Goal: Task Accomplishment & Management: Complete application form

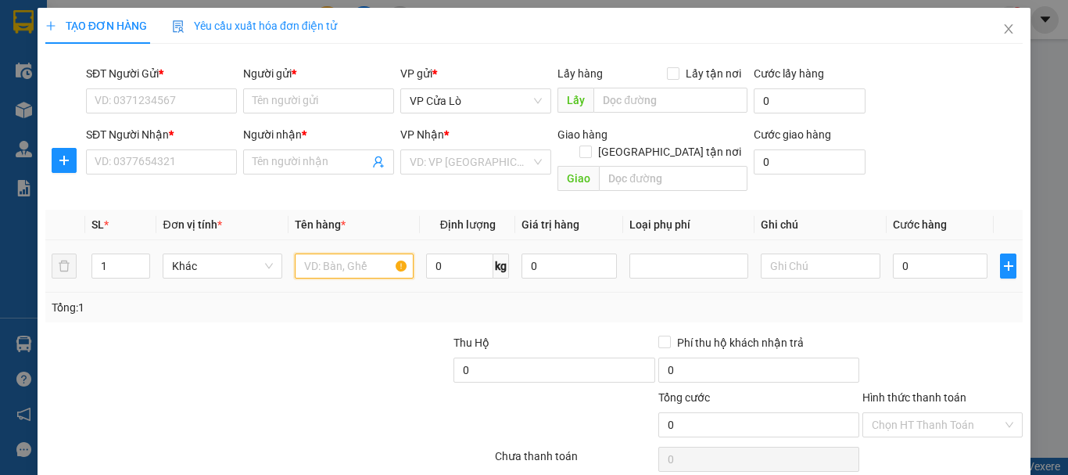
click at [353, 253] on input "text" at bounding box center [354, 265] width 119 height 25
type input "hải sản"
click at [453, 253] on input "0" at bounding box center [459, 265] width 67 height 25
type input "5"
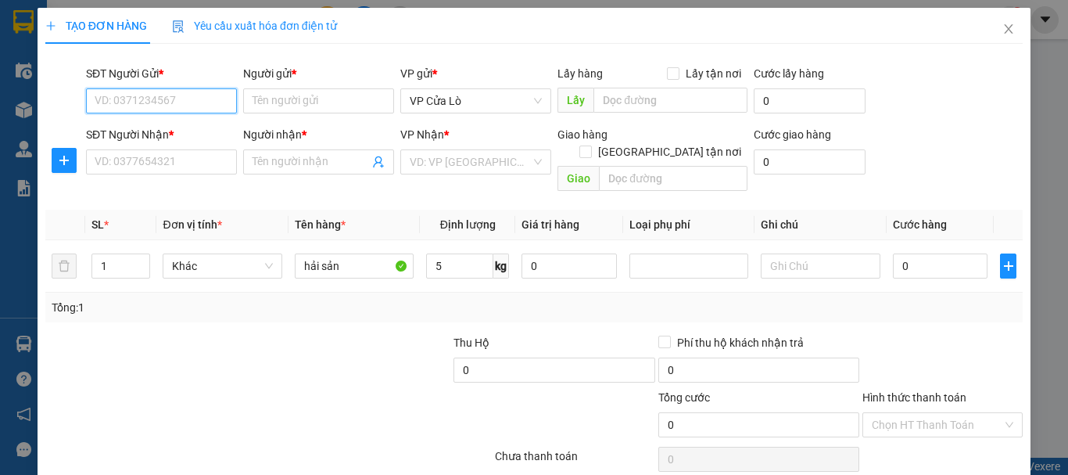
click at [205, 91] on input "SĐT Người Gửi *" at bounding box center [161, 100] width 151 height 25
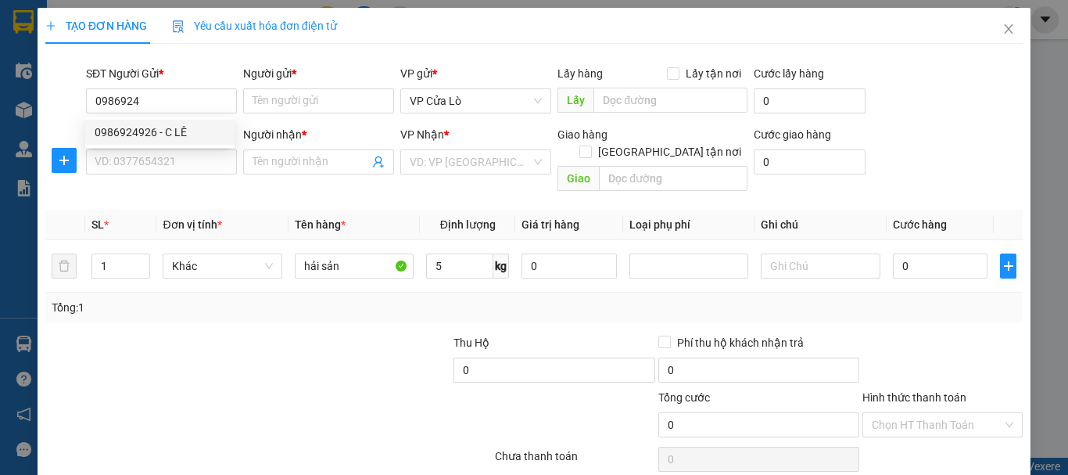
click at [208, 146] on div "0986924926 0986924926 - C LÊ" at bounding box center [159, 132] width 149 height 31
click at [192, 102] on input "0986924" at bounding box center [161, 100] width 151 height 25
click at [188, 135] on div "0986924926 - C LÊ" at bounding box center [160, 132] width 131 height 17
type input "0986924926"
type input "[PERSON_NAME]"
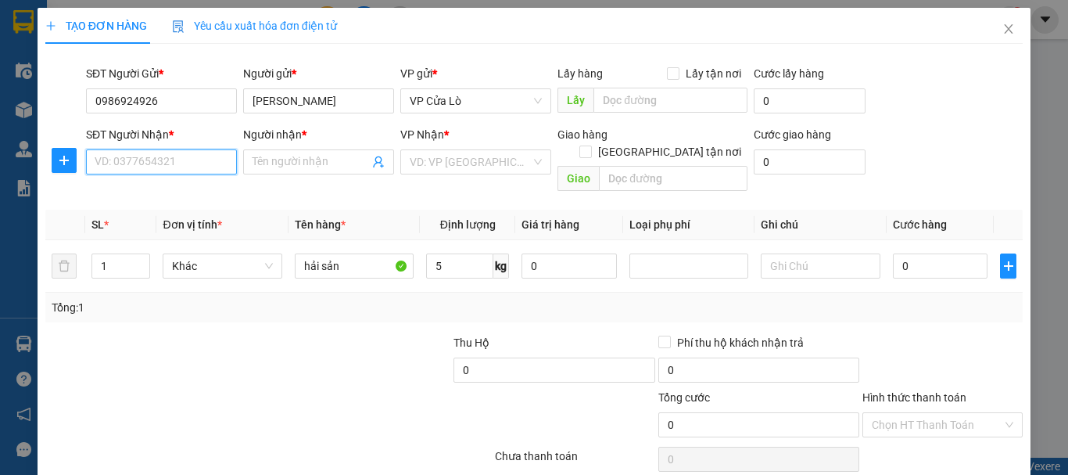
click at [198, 159] on input "SĐT Người Nhận *" at bounding box center [161, 161] width 151 height 25
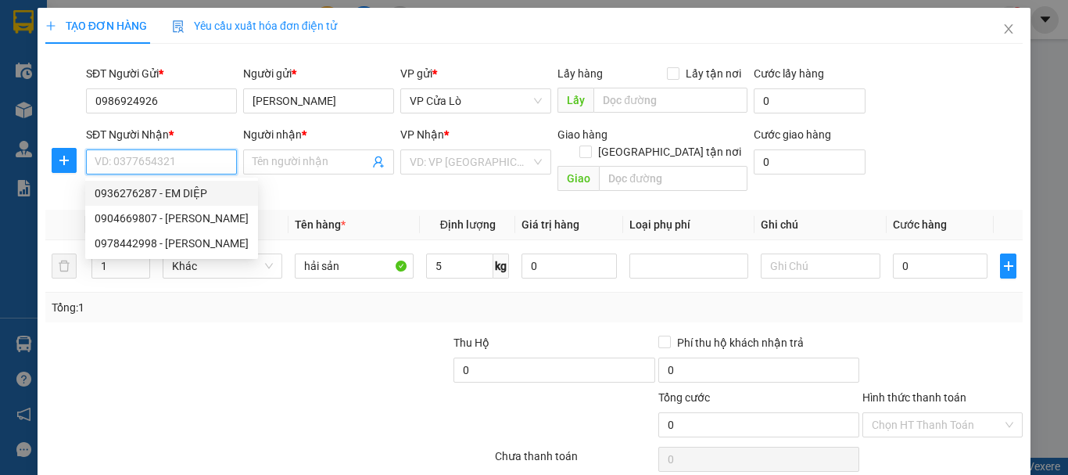
click at [187, 162] on input "SĐT Người Nhận *" at bounding box center [161, 161] width 151 height 25
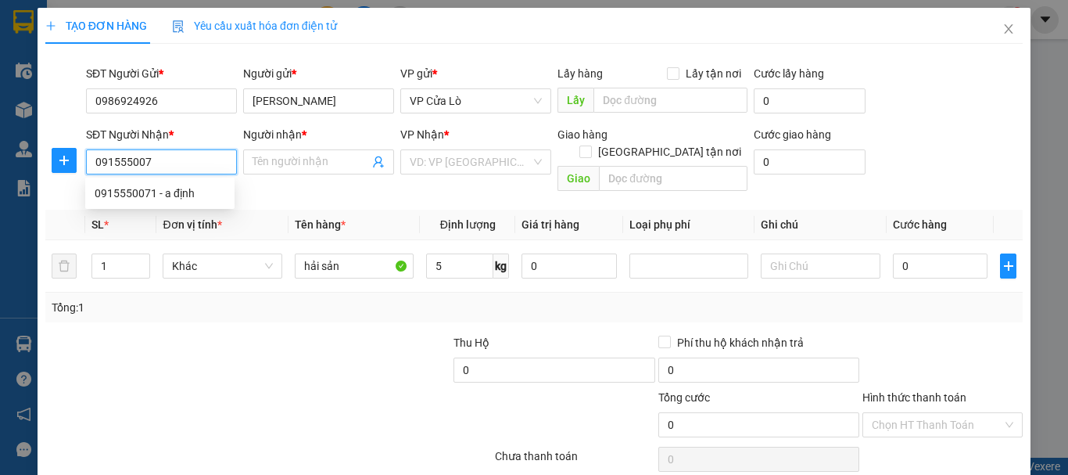
type input "0915550071"
drag, startPoint x: 216, startPoint y: 196, endPoint x: 226, endPoint y: 192, distance: 10.9
click at [217, 196] on div "0915550071 - a định" at bounding box center [160, 193] width 131 height 17
type input "a định"
type input "0915550071"
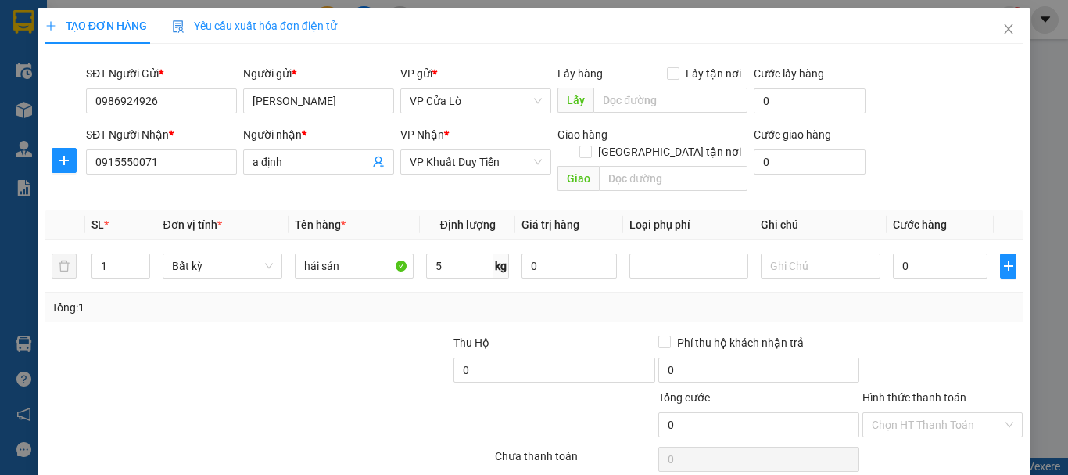
click at [347, 366] on div at bounding box center [350, 361] width 204 height 55
drag, startPoint x: 340, startPoint y: 360, endPoint x: 321, endPoint y: 357, distance: 19.0
click at [325, 361] on div at bounding box center [350, 361] width 204 height 55
click at [321, 357] on div at bounding box center [350, 361] width 204 height 55
type input "4"
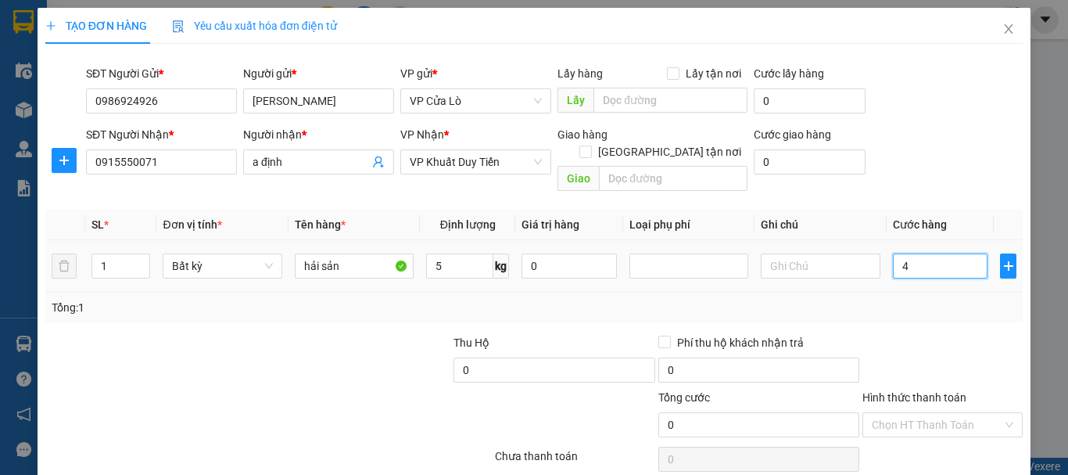
type input "4"
type input "40"
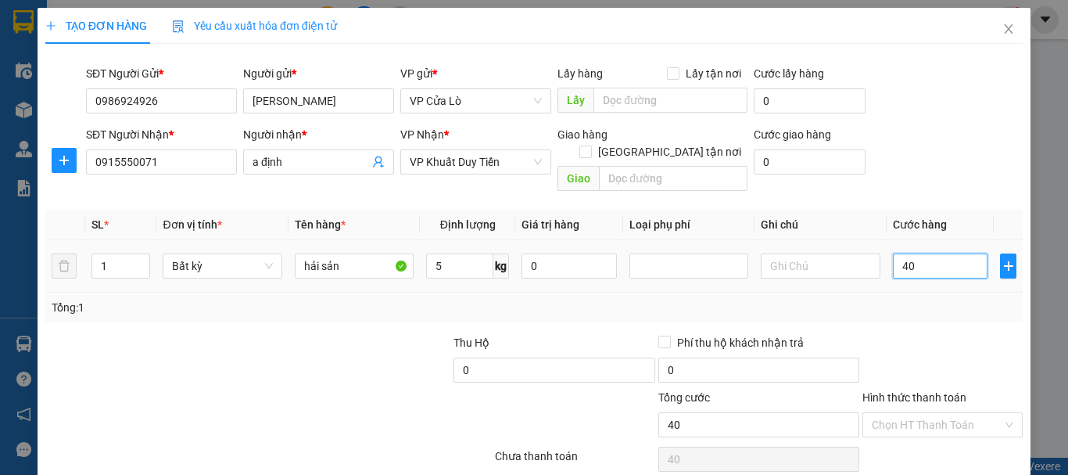
type input "400"
type input "4.000"
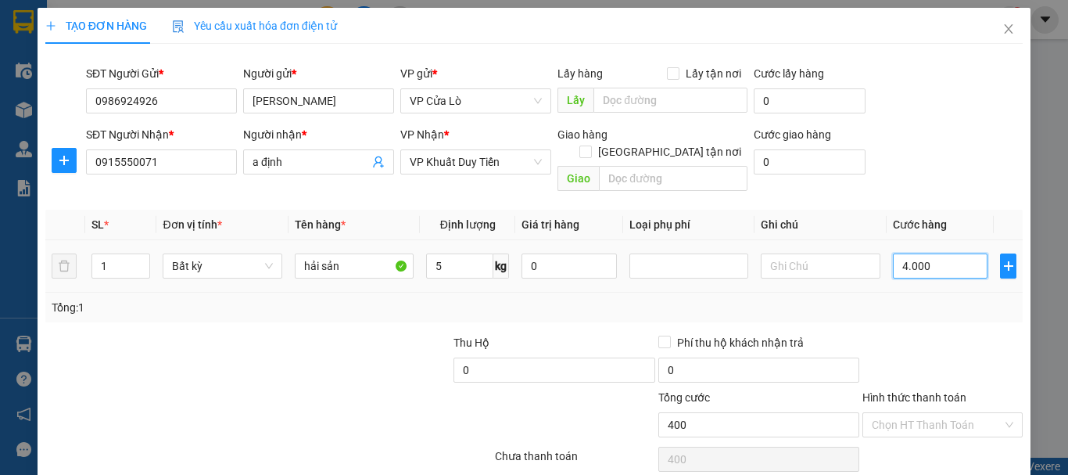
type input "4.000"
type input "40.000"
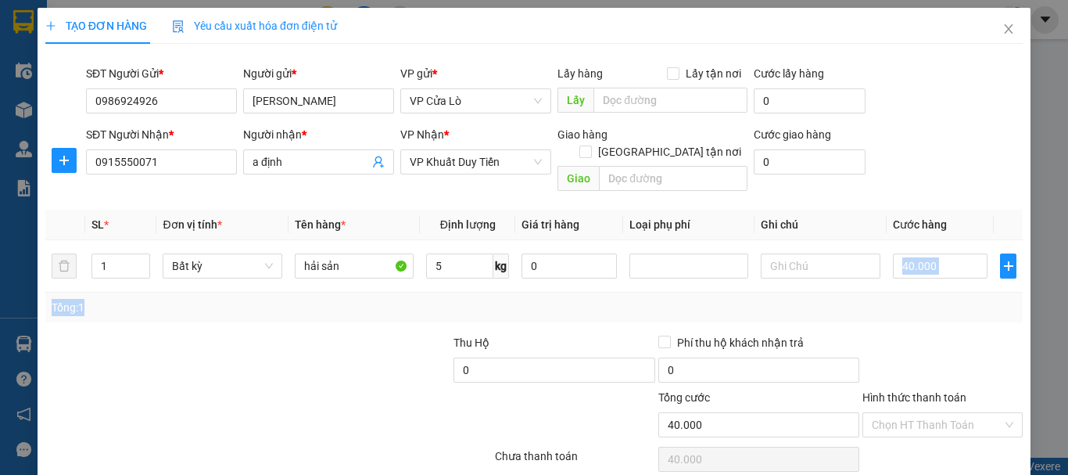
click at [935, 279] on div "SL * Đơn vị tính * Tên hàng * Định lượng Giá trị hàng Loại phụ phí Ghi chú Cước…" at bounding box center [533, 266] width 977 height 113
click at [941, 334] on div at bounding box center [942, 361] width 163 height 55
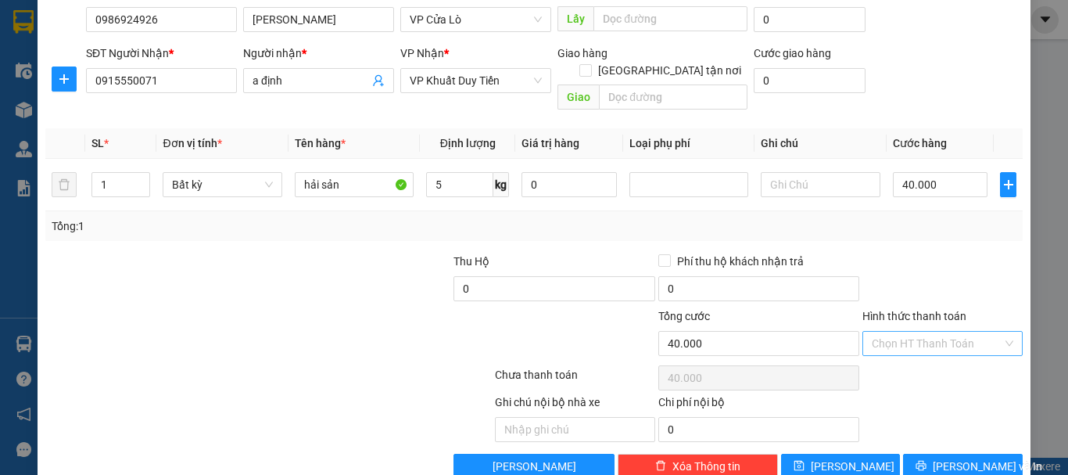
scroll to position [99, 0]
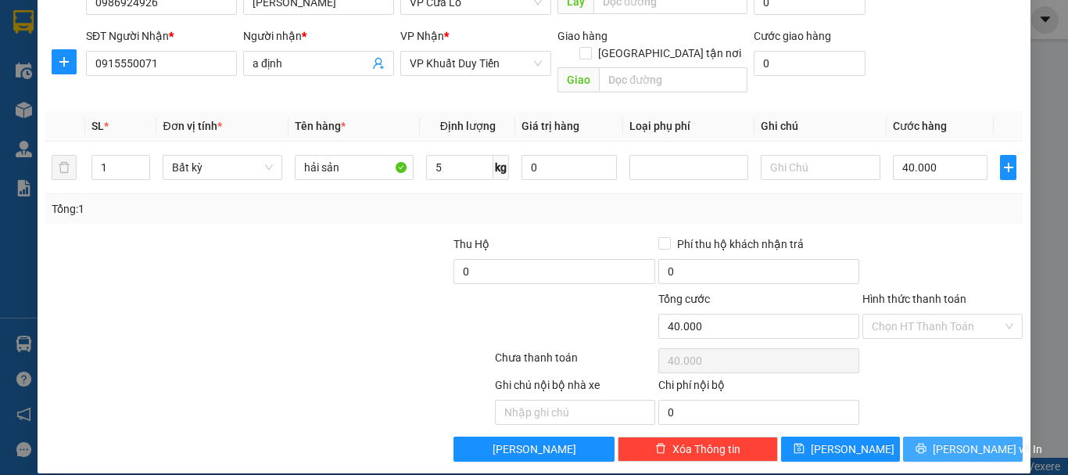
click at [967, 440] on span "[PERSON_NAME] và In" at bounding box center [987, 448] width 109 height 17
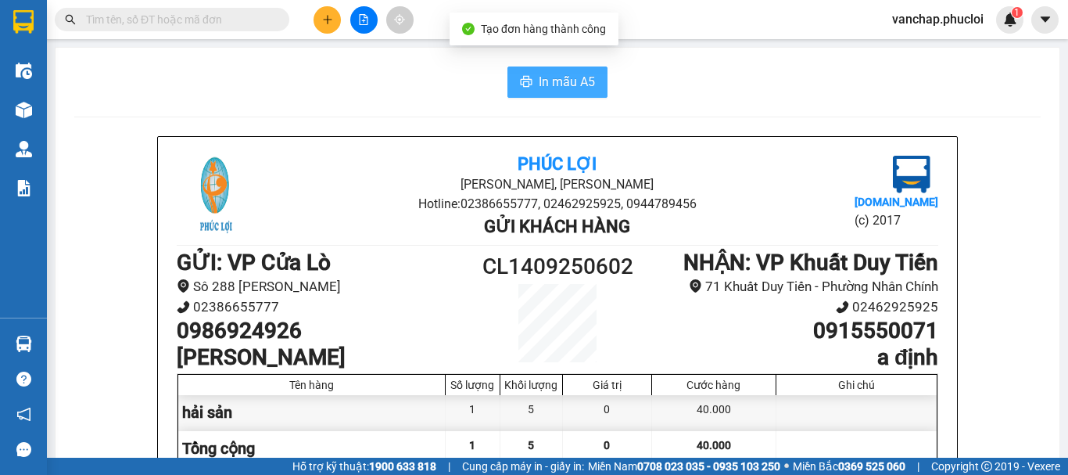
click at [539, 77] on span "In mẫu A5" at bounding box center [567, 82] width 56 height 20
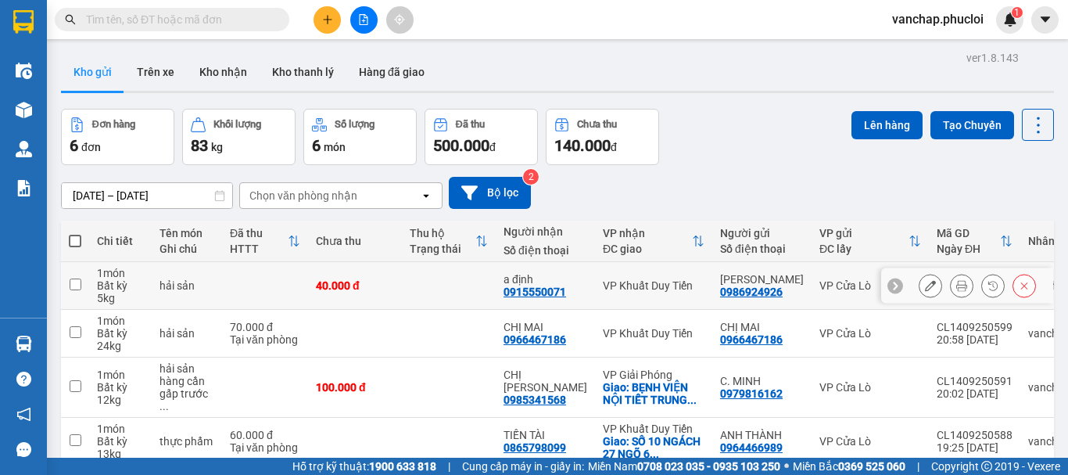
click at [84, 289] on td at bounding box center [75, 286] width 28 height 48
checkbox input "true"
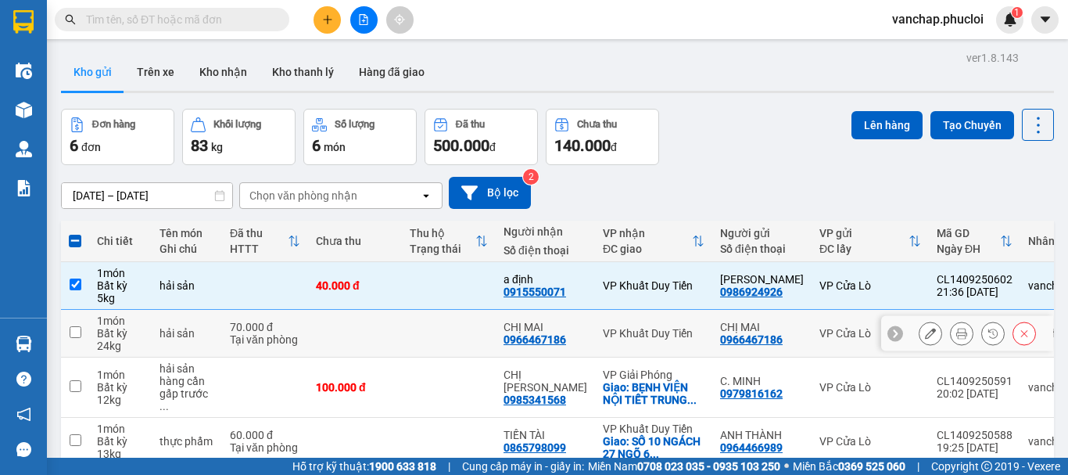
click at [70, 333] on input "checkbox" at bounding box center [76, 332] width 12 height 12
checkbox input "true"
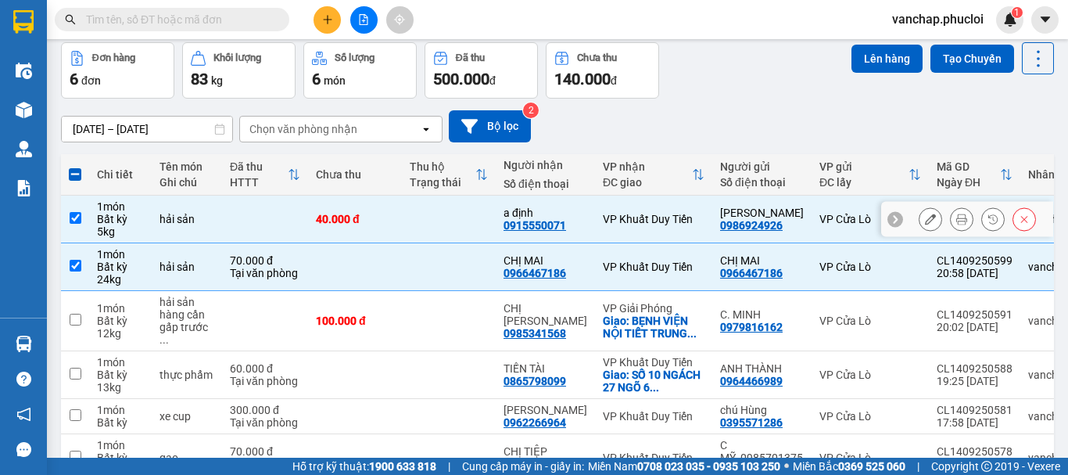
scroll to position [149, 0]
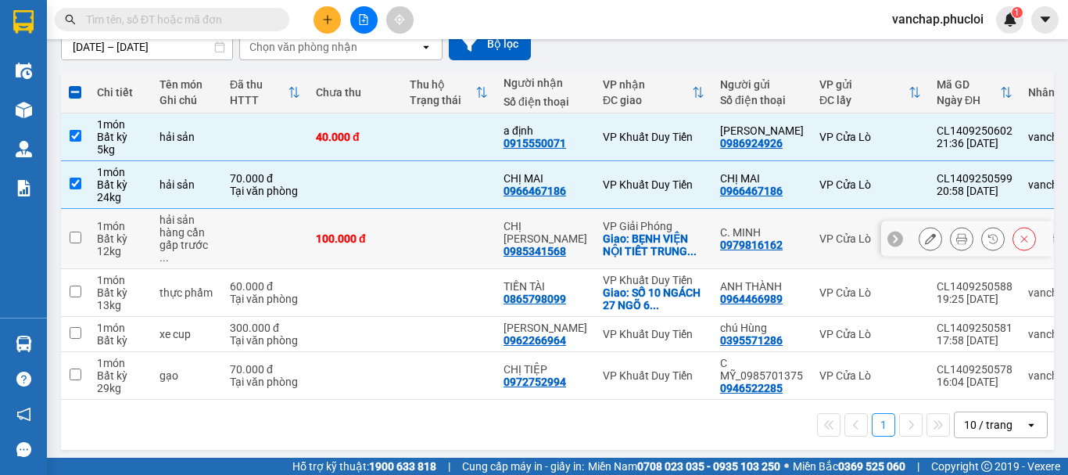
click at [84, 231] on td at bounding box center [75, 239] width 28 height 60
checkbox input "true"
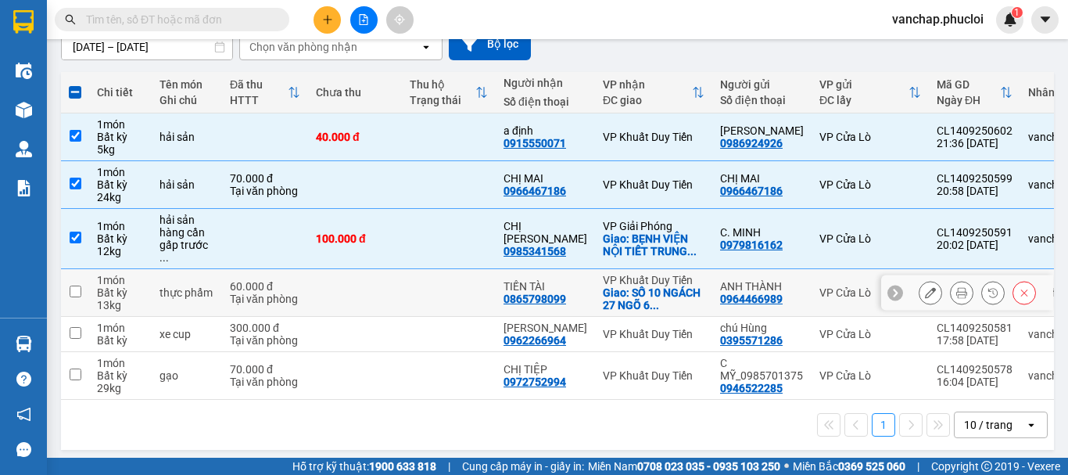
drag, startPoint x: 78, startPoint y: 273, endPoint x: 96, endPoint y: 317, distance: 47.3
click at [78, 285] on input "checkbox" at bounding box center [76, 291] width 12 height 12
checkbox input "true"
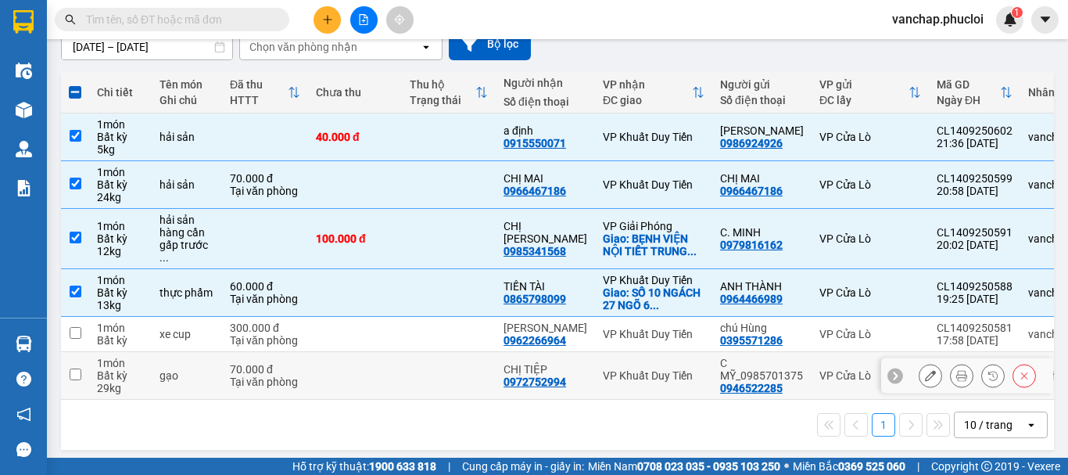
click at [81, 361] on td at bounding box center [75, 376] width 28 height 48
checkbox input "true"
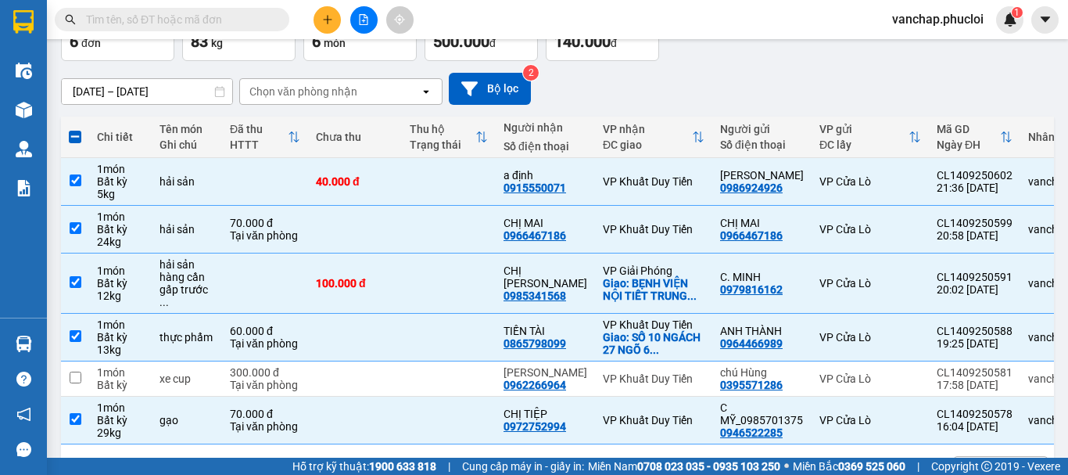
scroll to position [0, 0]
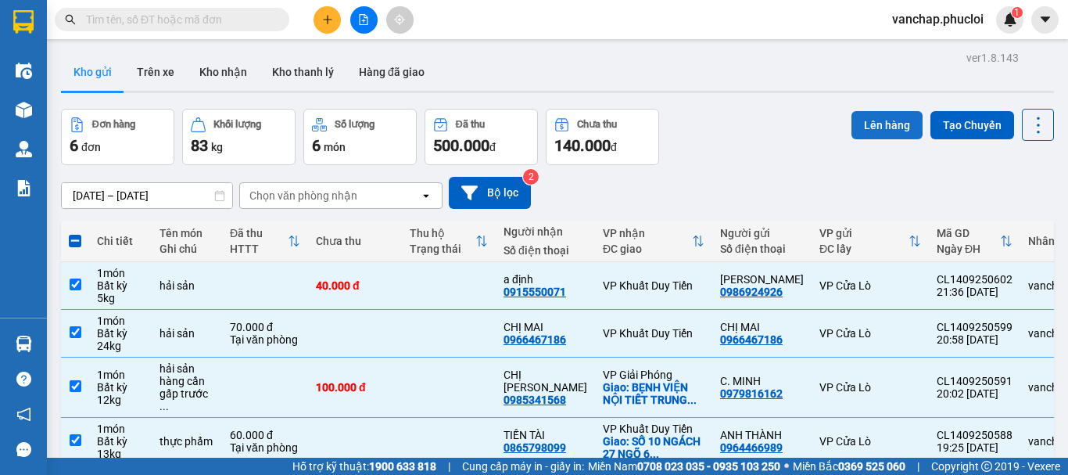
click at [879, 127] on button "Lên hàng" at bounding box center [887, 125] width 71 height 28
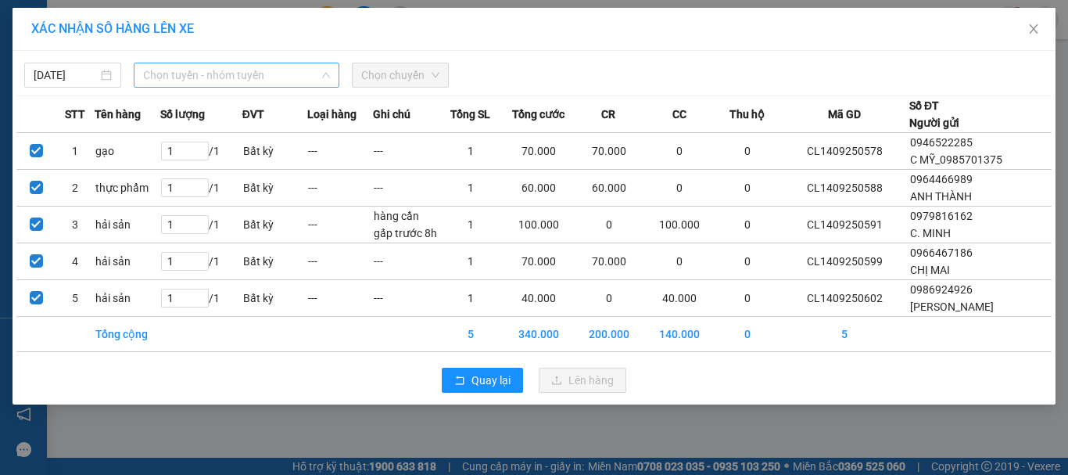
click at [249, 81] on span "Chọn tuyến - nhóm tuyến" at bounding box center [236, 74] width 187 height 23
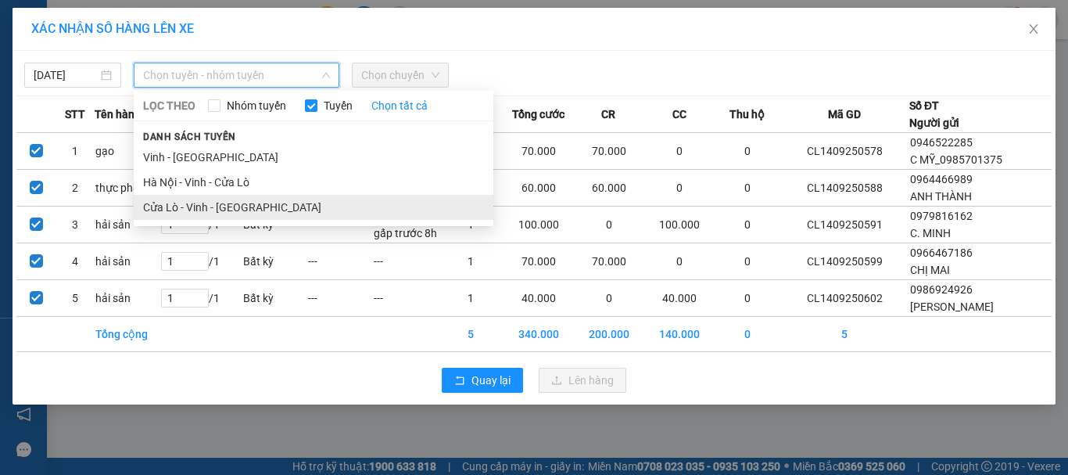
drag, startPoint x: 230, startPoint y: 210, endPoint x: 395, endPoint y: 92, distance: 202.9
click at [229, 210] on li "Cửa Lò - Vinh - [GEOGRAPHIC_DATA]" at bounding box center [314, 207] width 360 height 25
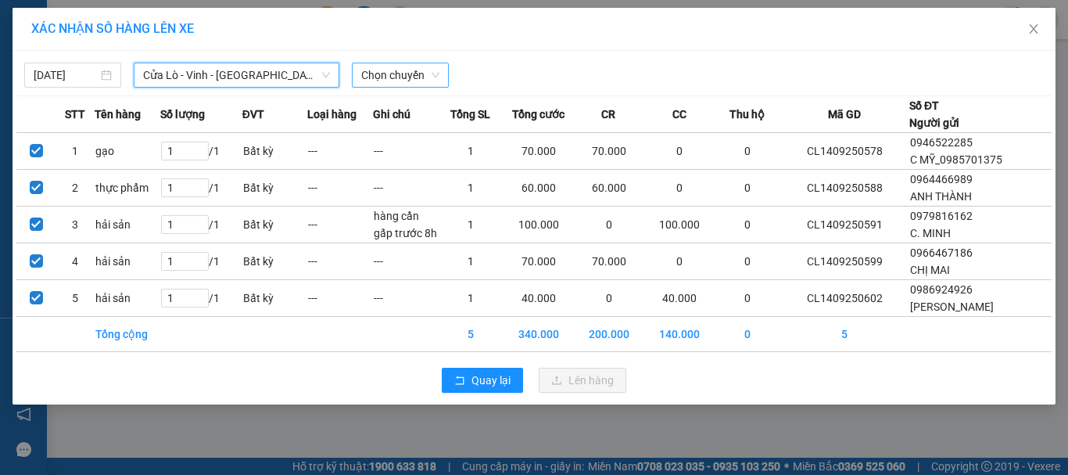
click at [408, 75] on span "Chọn chuyến" at bounding box center [400, 74] width 78 height 23
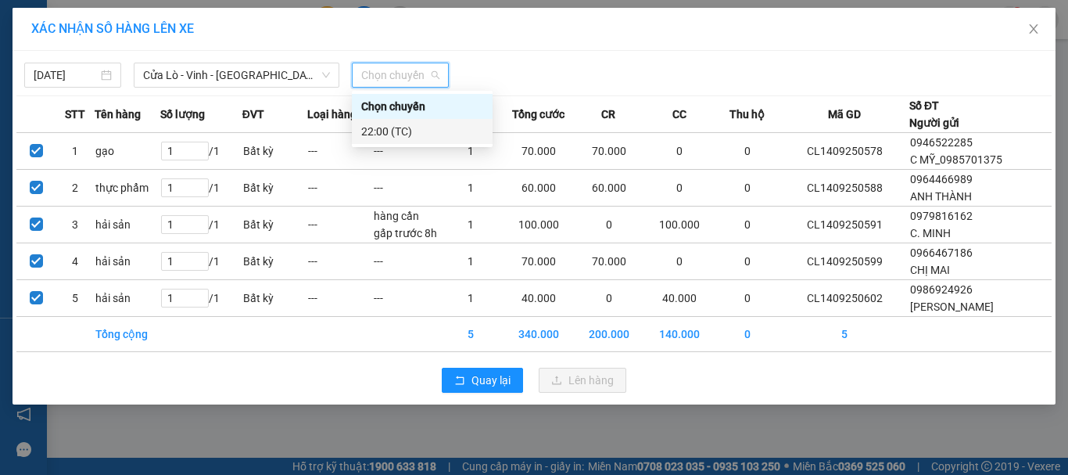
click at [416, 138] on div "22:00 (TC)" at bounding box center [422, 131] width 122 height 17
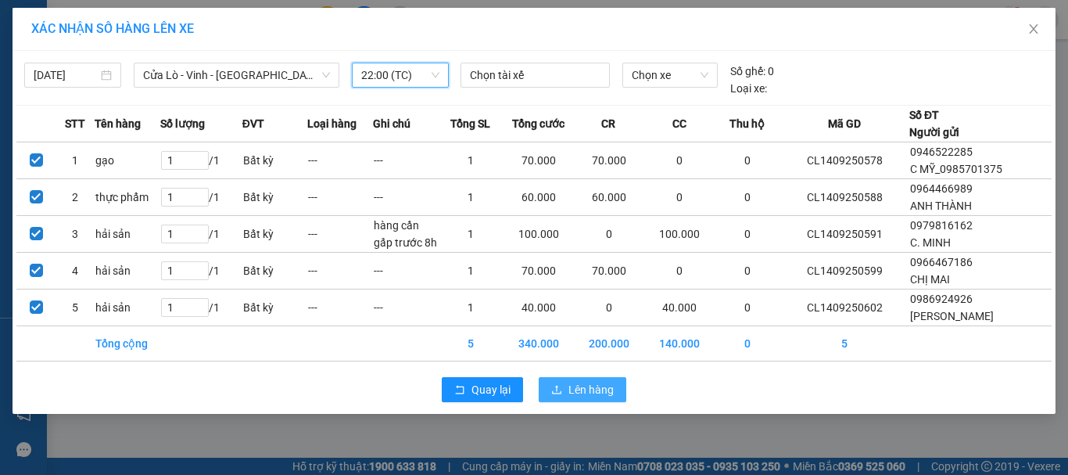
click at [600, 394] on span "Lên hàng" at bounding box center [590, 389] width 45 height 17
